Goal: Find specific fact: Find specific fact

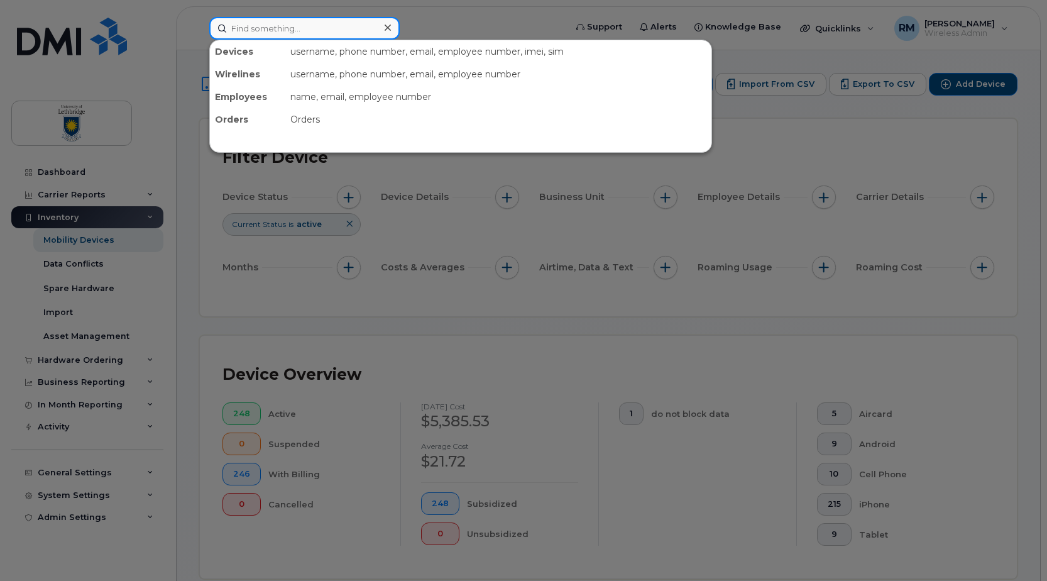
click at [263, 31] on input at bounding box center [304, 28] width 190 height 23
click at [773, 149] on div at bounding box center [523, 290] width 1047 height 581
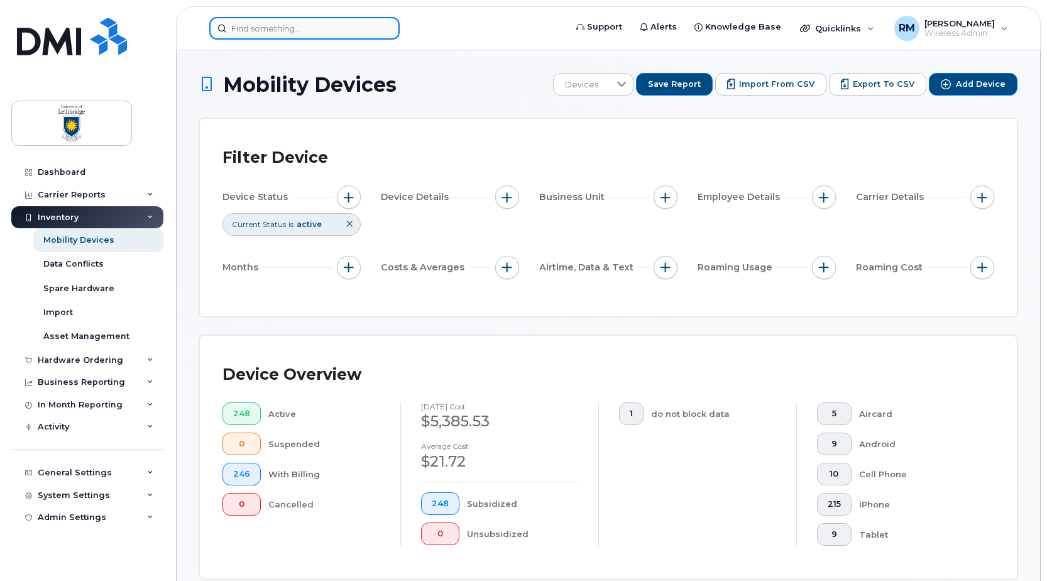
click at [261, 31] on input at bounding box center [304, 28] width 190 height 23
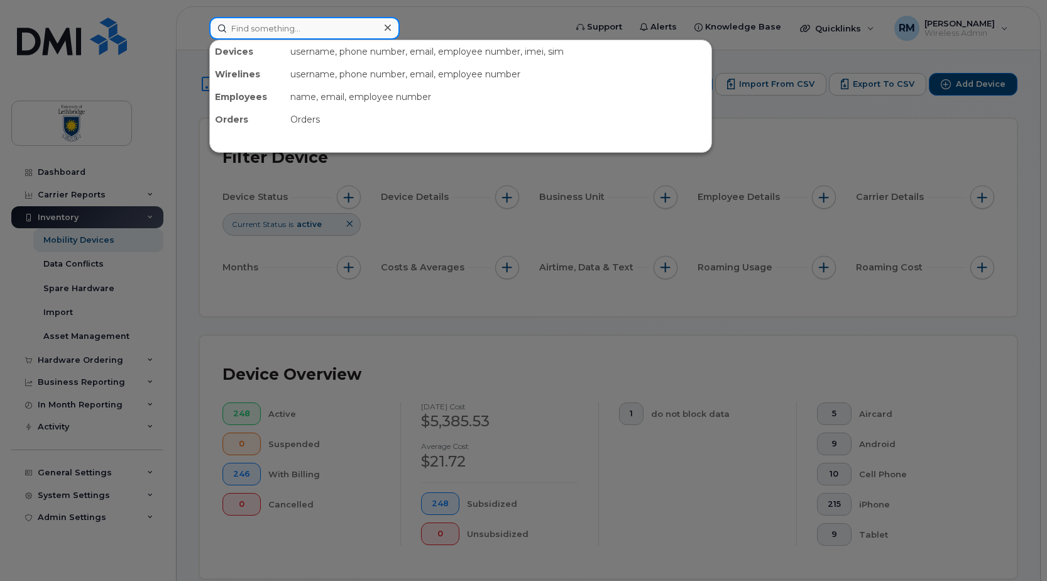
click at [261, 31] on input at bounding box center [304, 28] width 190 height 23
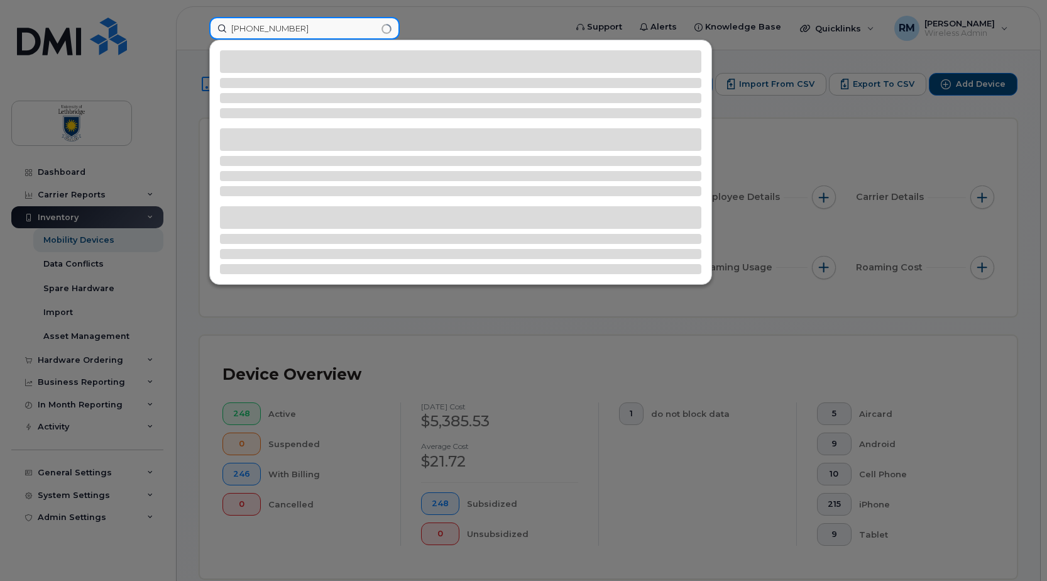
type input "587-394-2083"
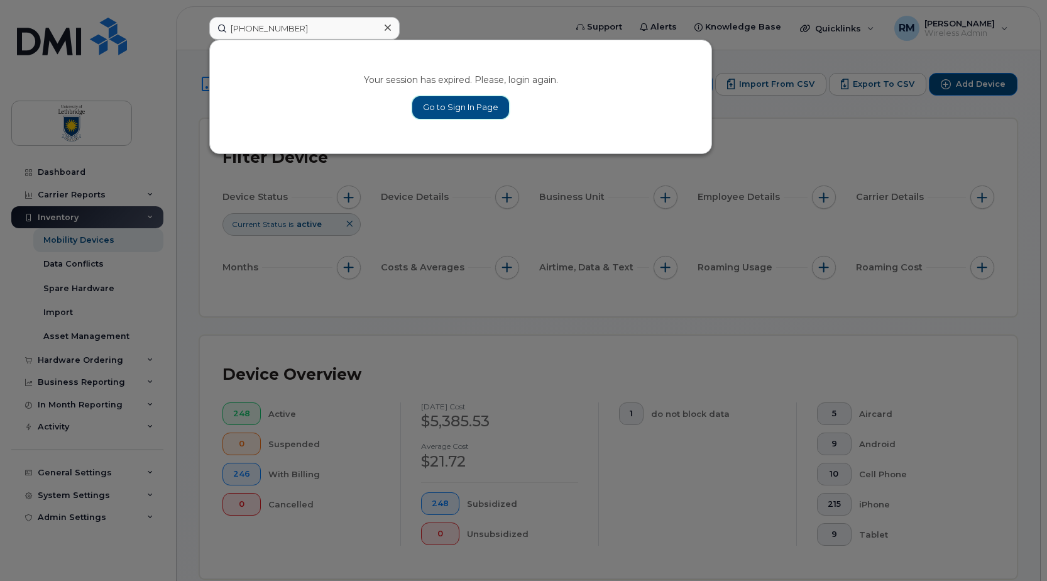
click at [443, 109] on link "Go to Sign In Page" at bounding box center [460, 107] width 97 height 23
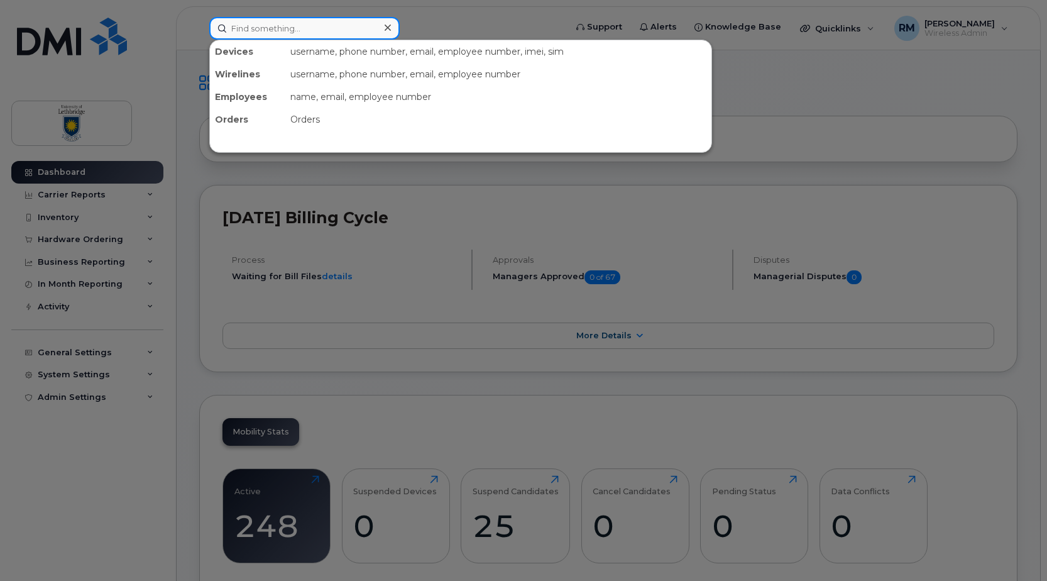
click at [270, 35] on input at bounding box center [304, 28] width 190 height 23
type input "587-394-2083"
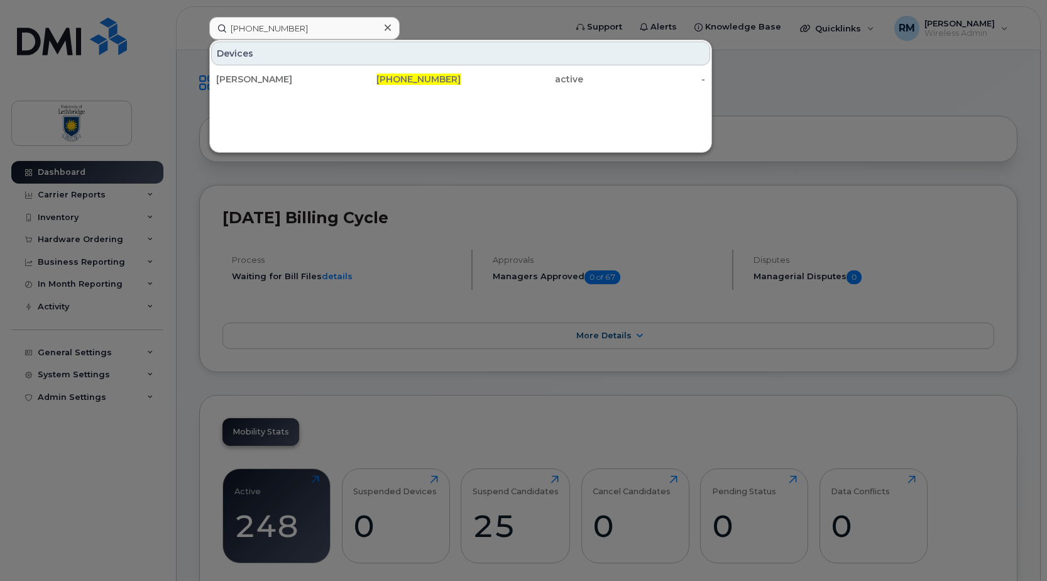
drag, startPoint x: 300, startPoint y: 84, endPoint x: 399, endPoint y: 104, distance: 100.7
click at [300, 84] on div "[PERSON_NAME]" at bounding box center [277, 79] width 123 height 13
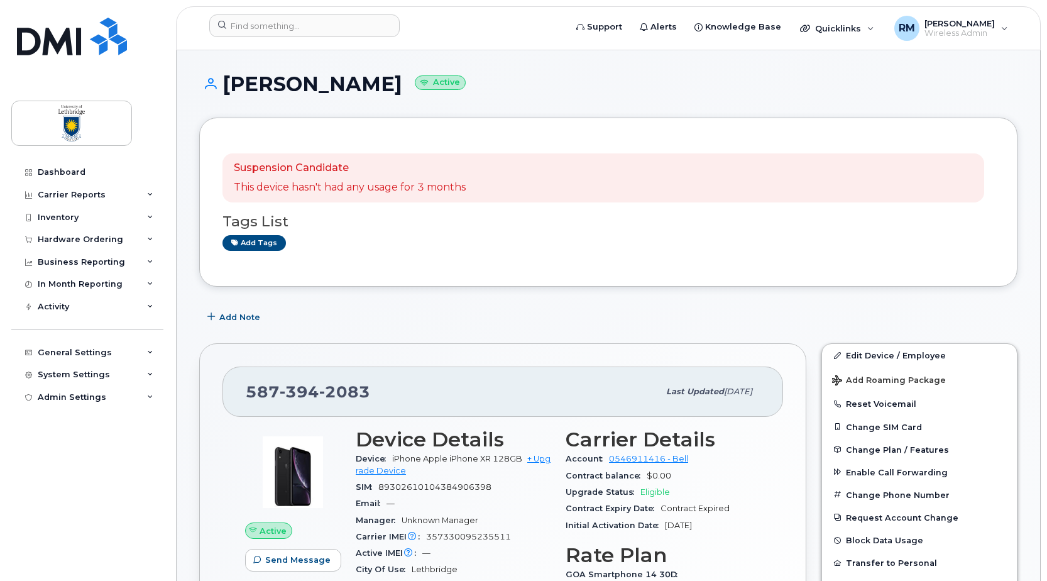
drag, startPoint x: 223, startPoint y: 82, endPoint x: 448, endPoint y: 89, distance: 225.8
click at [448, 89] on h1 "[PERSON_NAME] Active" at bounding box center [608, 84] width 818 height 22
drag, startPoint x: 448, startPoint y: 89, endPoint x: 433, endPoint y: 89, distance: 15.7
copy h1 "[PERSON_NAME]"
